Goal: Find specific page/section: Find specific page/section

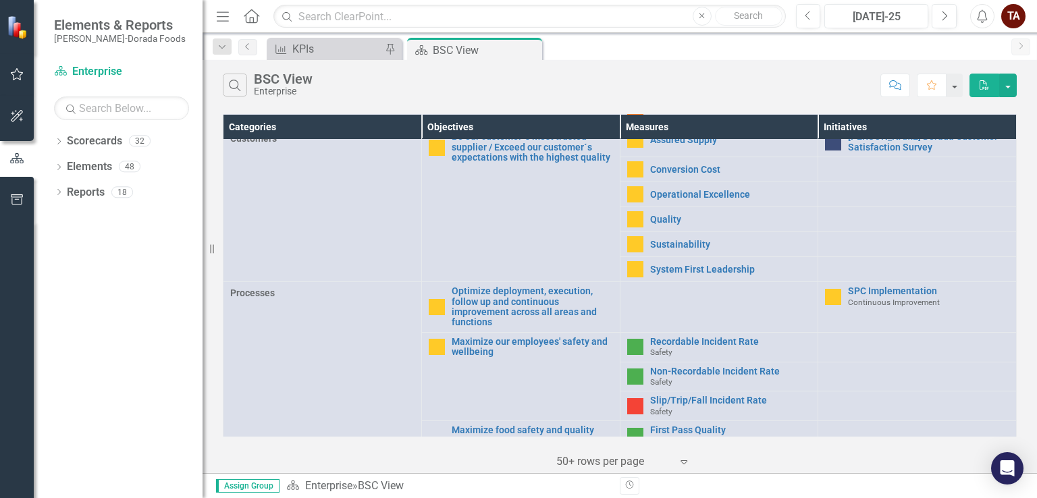
scroll to position [202, 0]
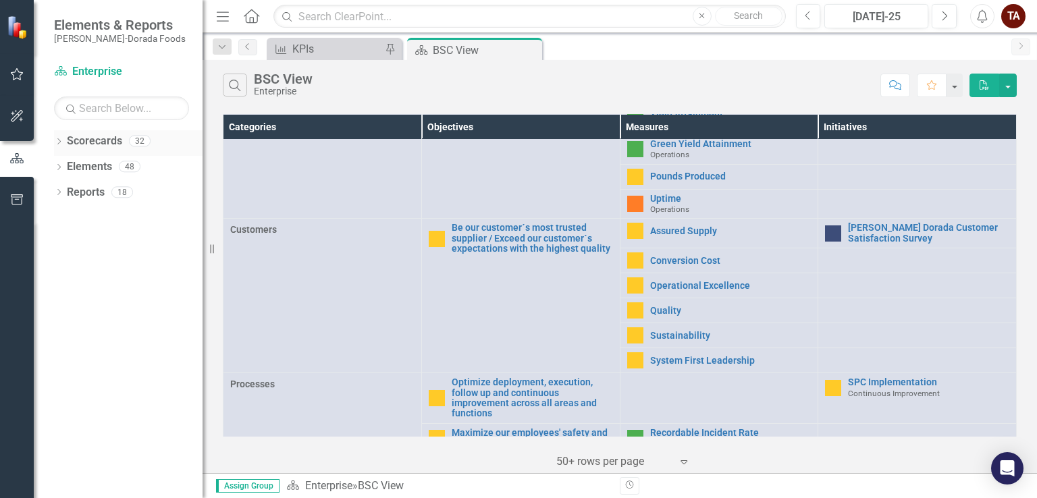
click at [57, 141] on icon "Dropdown" at bounding box center [58, 142] width 9 height 7
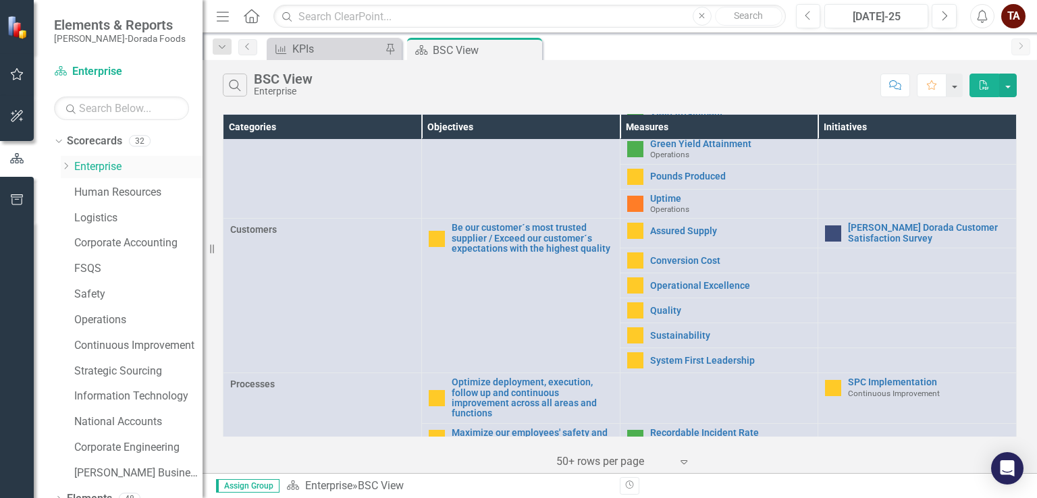
click at [62, 169] on icon "Dropdown" at bounding box center [66, 166] width 10 height 8
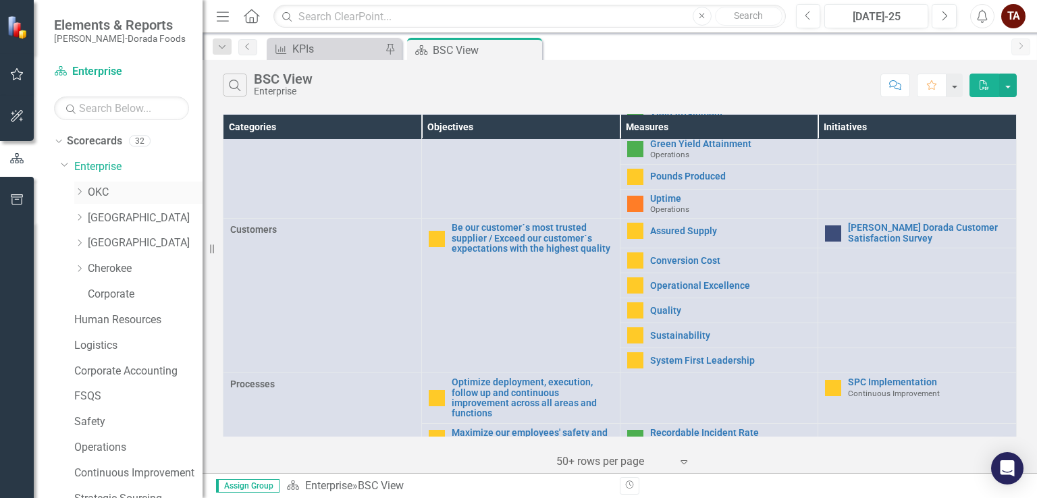
click at [78, 190] on icon "Dropdown" at bounding box center [79, 192] width 10 height 8
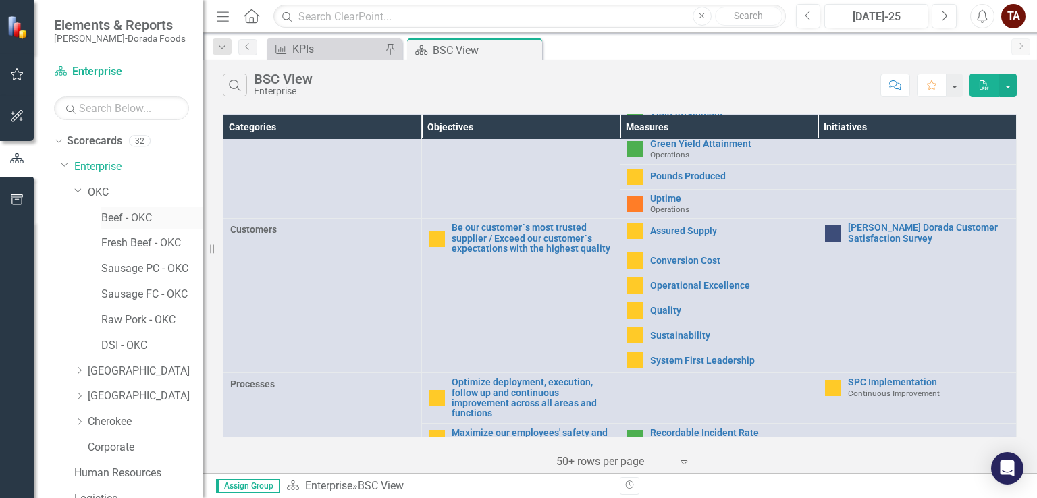
click at [112, 217] on link "Beef - OKC" at bounding box center [151, 219] width 101 height 16
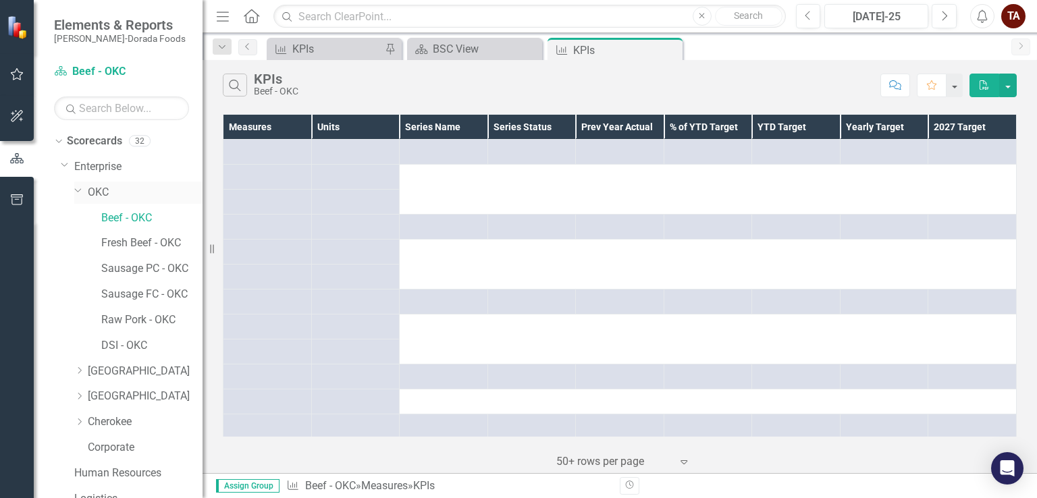
click at [78, 188] on icon "Dropdown" at bounding box center [78, 190] width 8 height 10
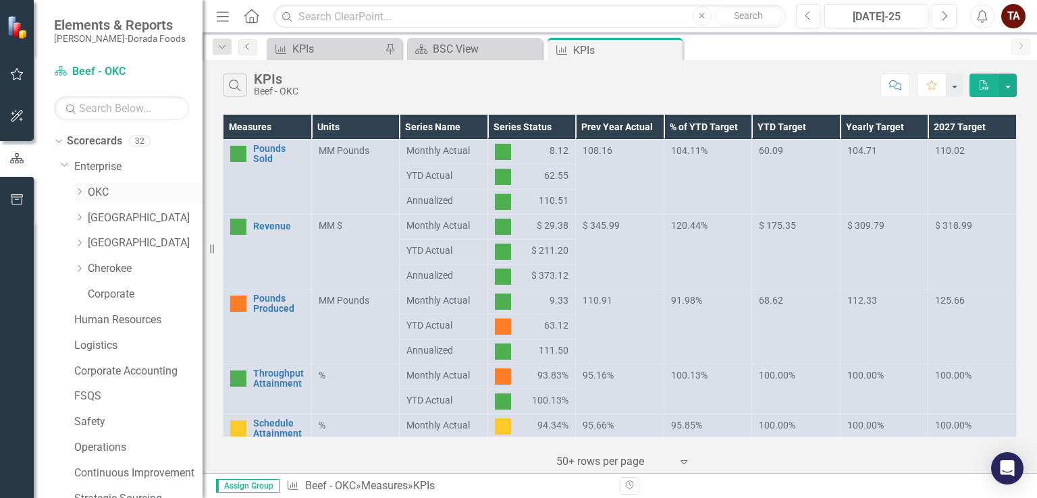
click at [101, 194] on link "OKC" at bounding box center [145, 193] width 115 height 16
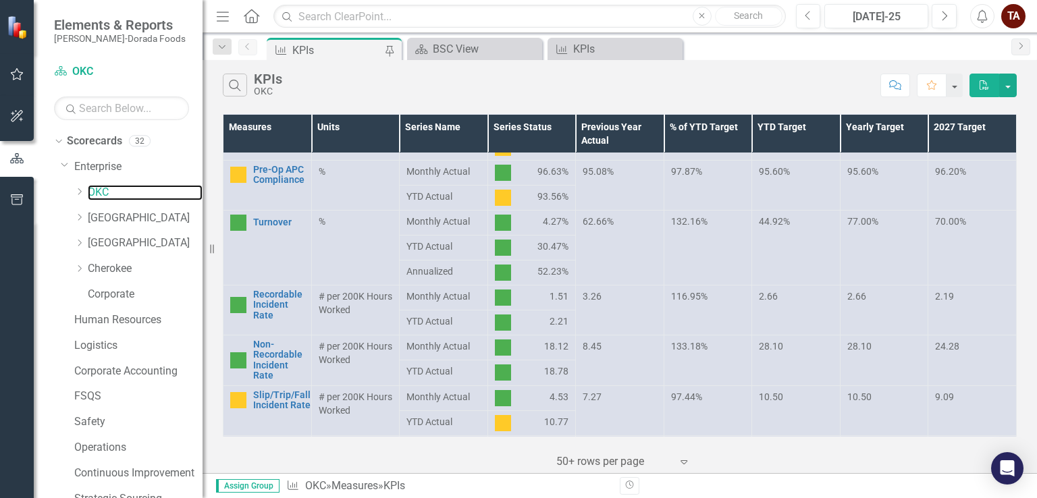
scroll to position [537, 0]
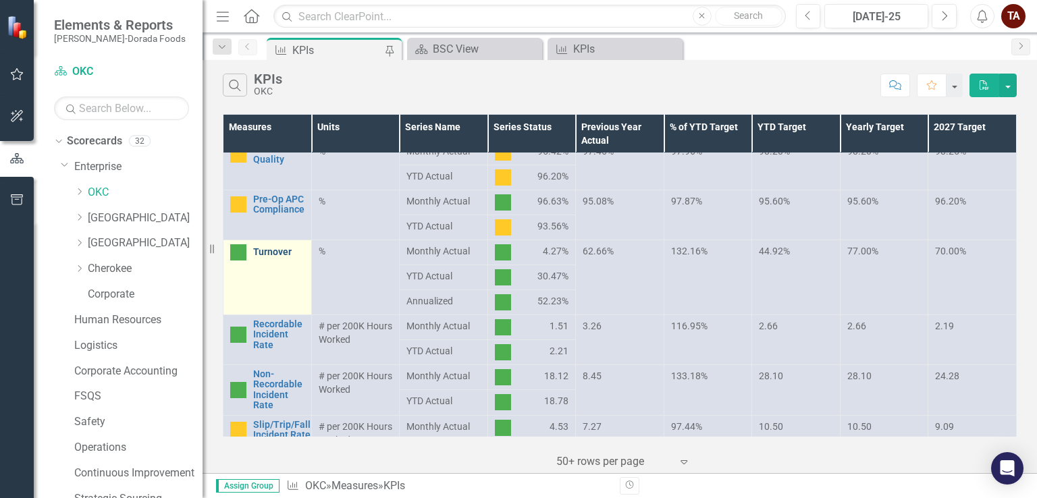
click at [292, 254] on link "Turnover" at bounding box center [278, 252] width 51 height 10
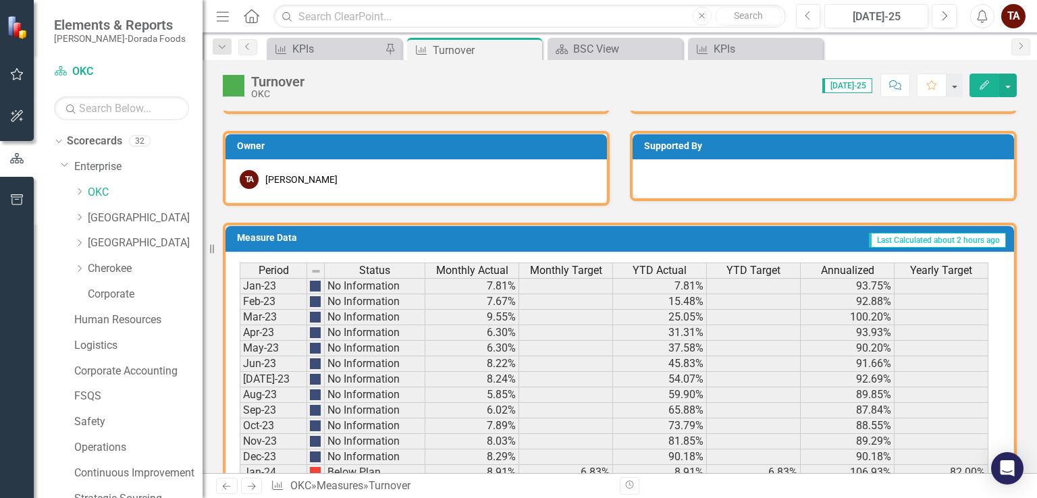
scroll to position [626, 0]
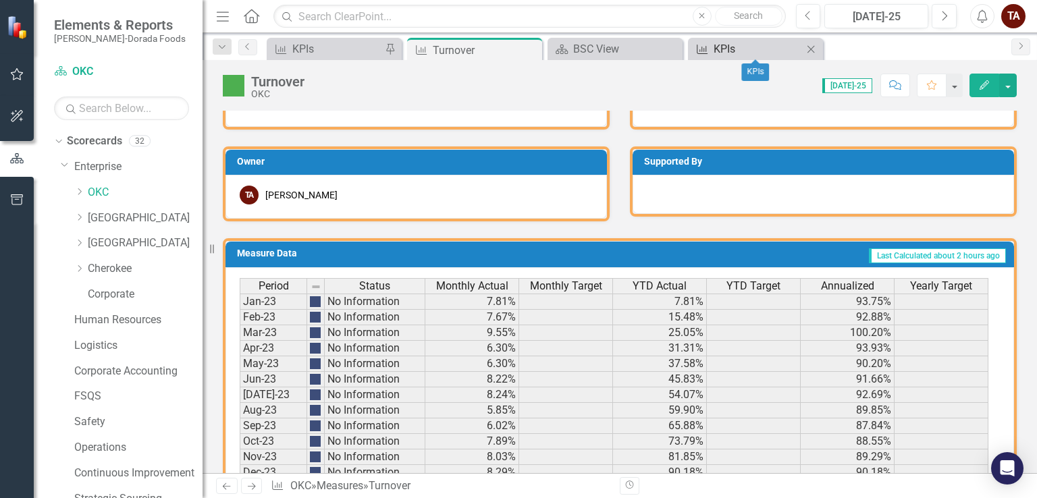
click at [706, 50] on icon at bounding box center [701, 49] width 11 height 9
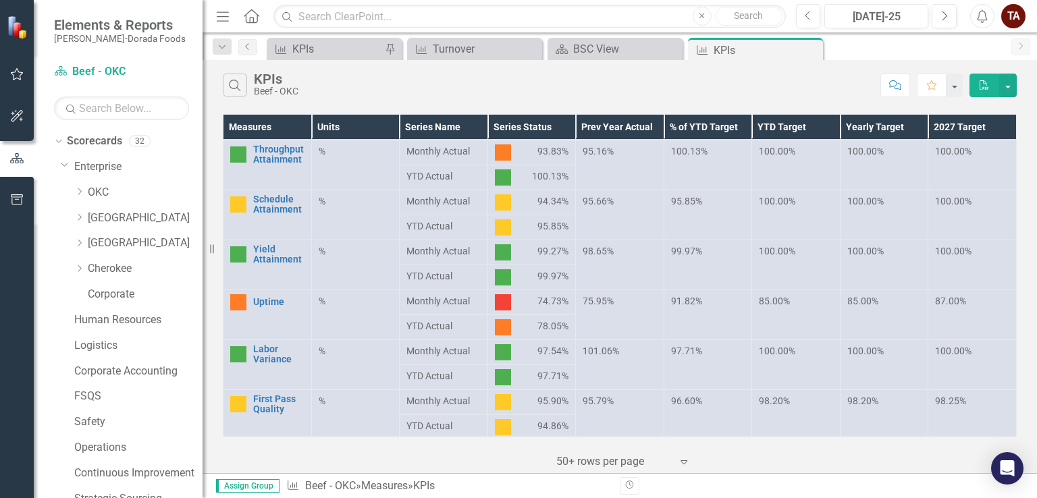
scroll to position [226, 0]
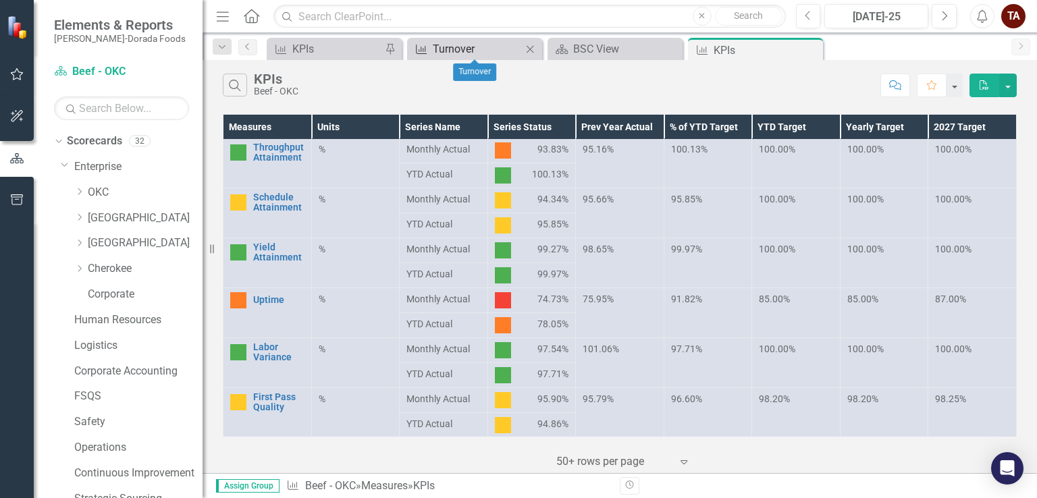
click at [502, 49] on div "Turnover" at bounding box center [477, 48] width 89 height 17
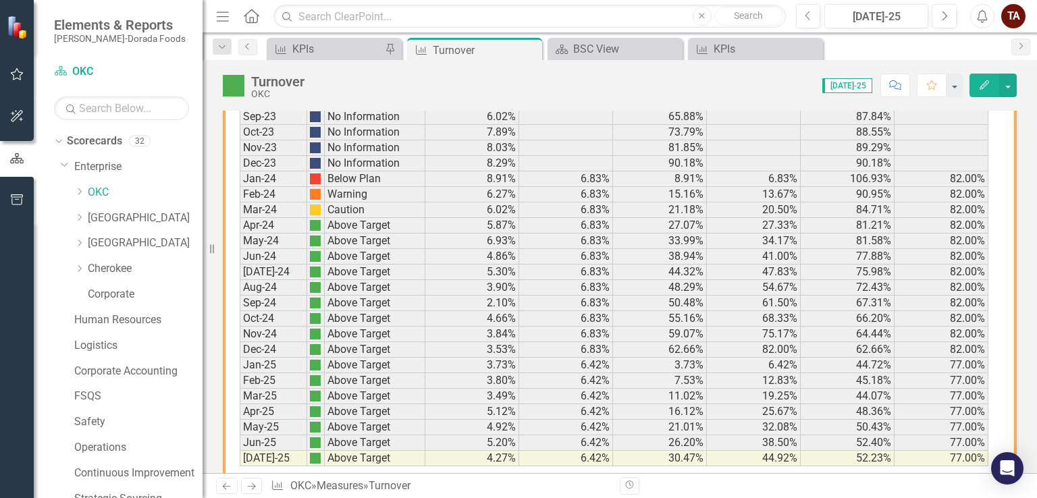
scroll to position [963, 0]
